Goal: Find specific page/section: Find specific page/section

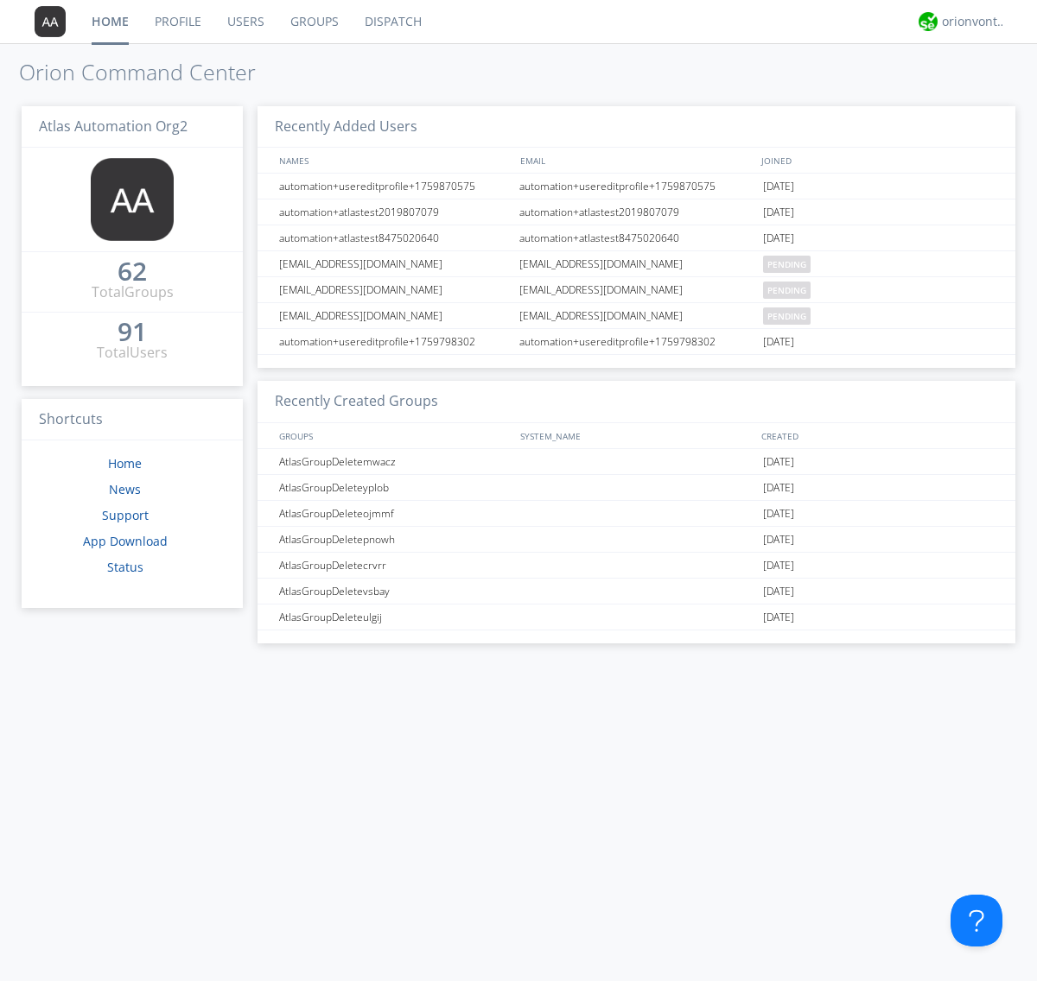
click at [391, 22] on link "Dispatch" at bounding box center [393, 21] width 83 height 43
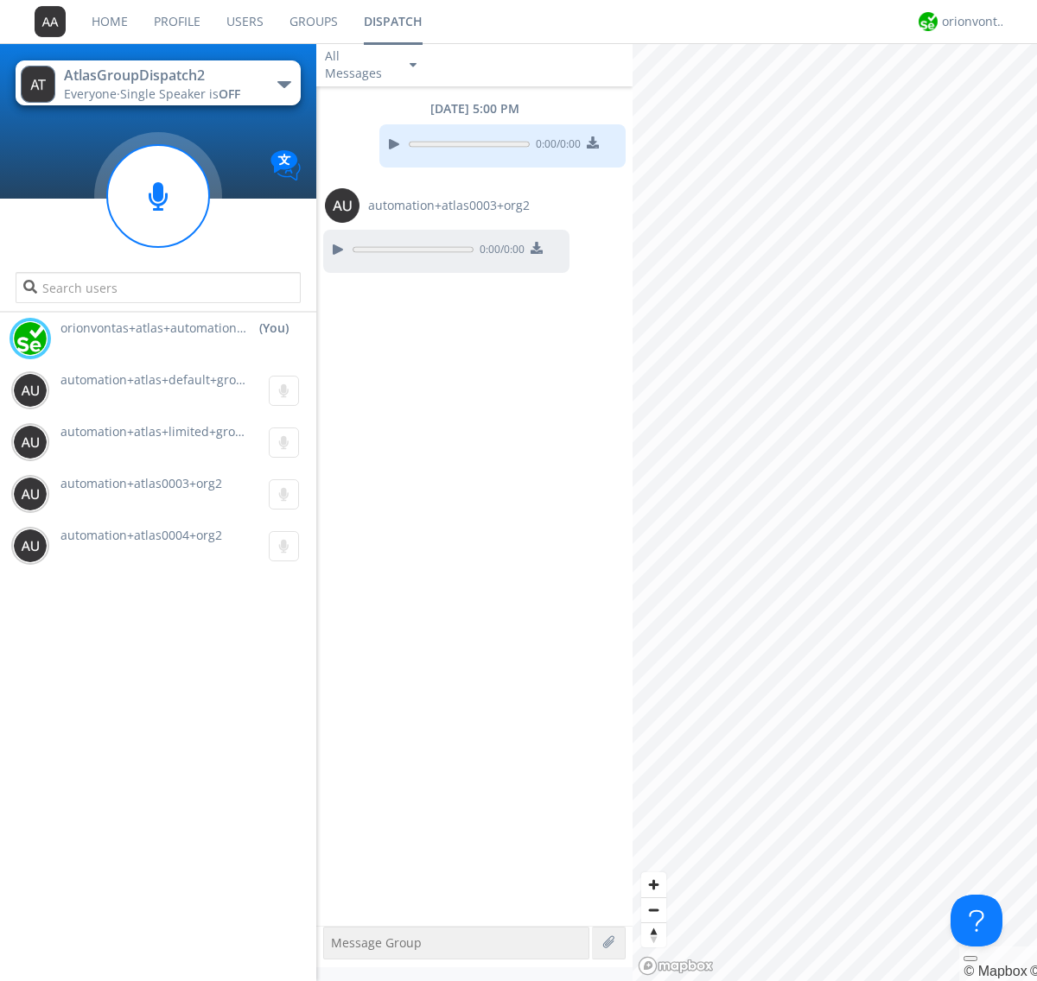
click at [283, 84] on div "button" at bounding box center [284, 84] width 14 height 7
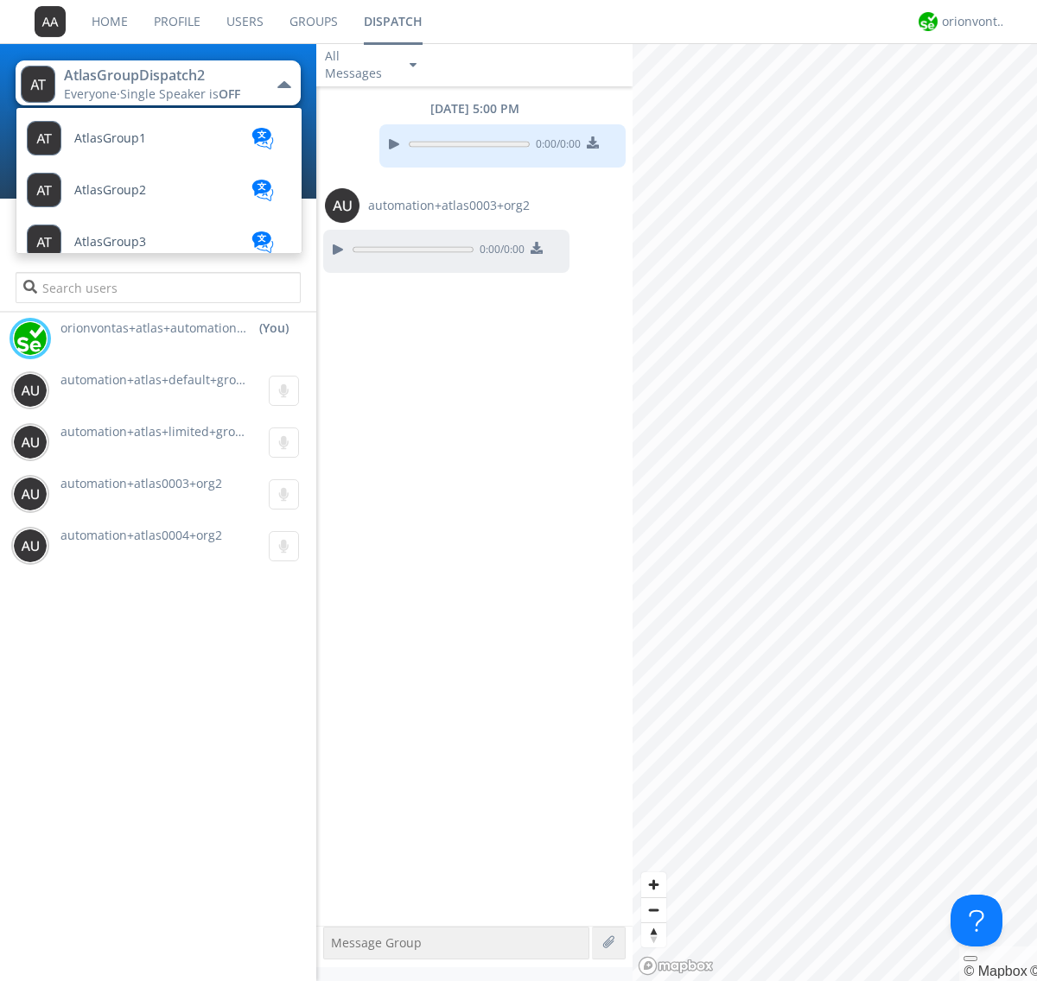
click at [130, 288] on span "AtlasGroupDispatch" at bounding box center [132, 294] width 116 height 13
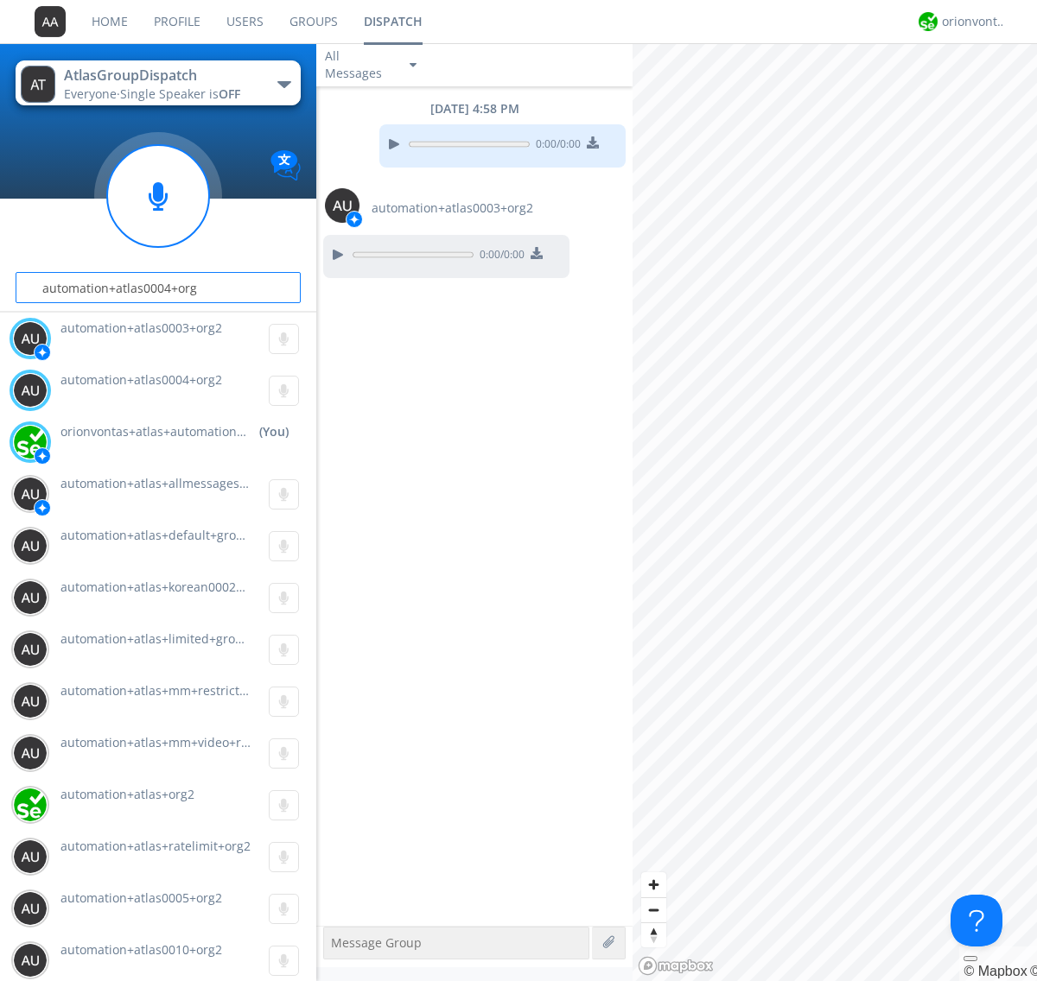
type input "automation+atlas0004+org2"
click at [969, 22] on div "orionvontas+atlas+automation+org2" at bounding box center [974, 21] width 65 height 17
